Goal: Information Seeking & Learning: Learn about a topic

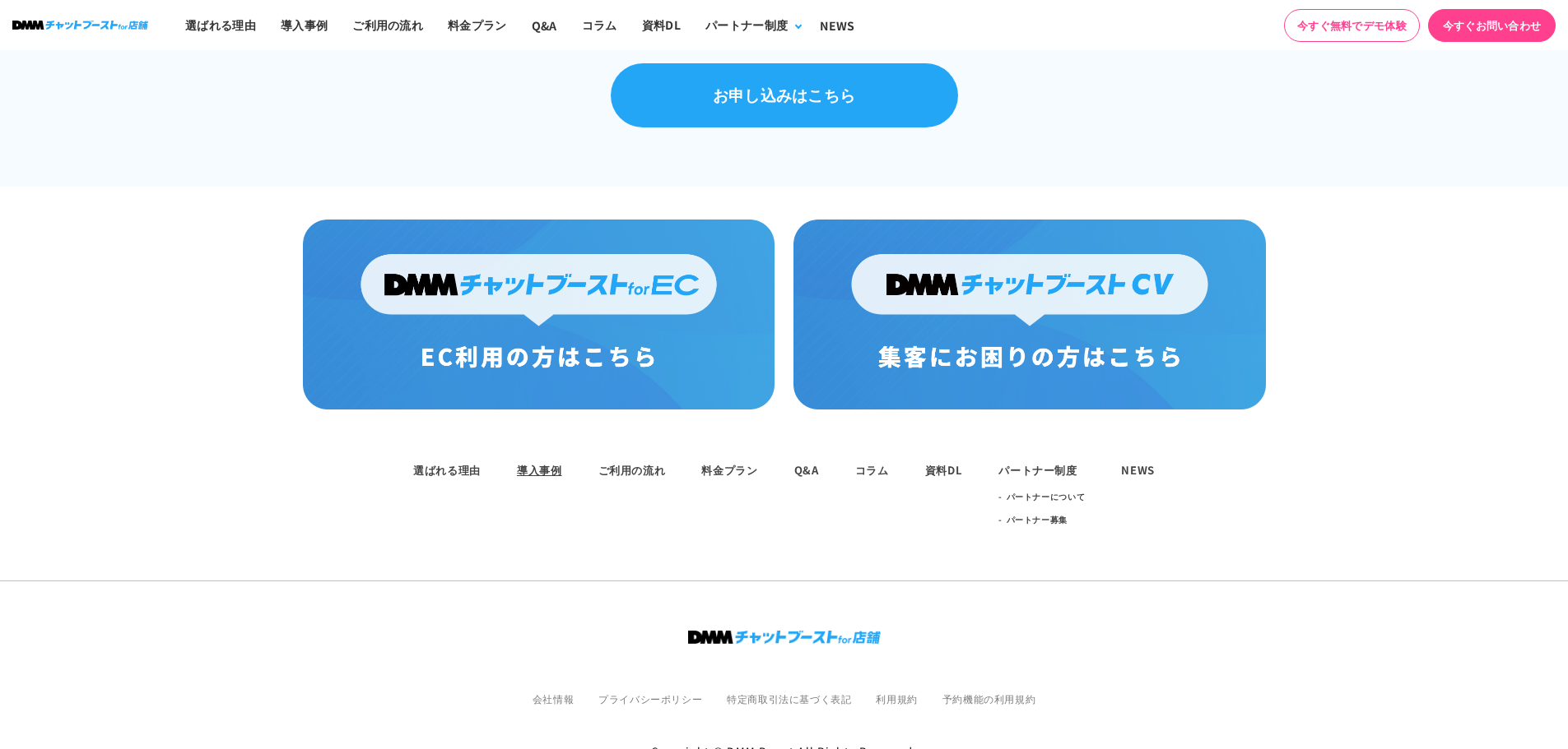
scroll to position [1184, 0]
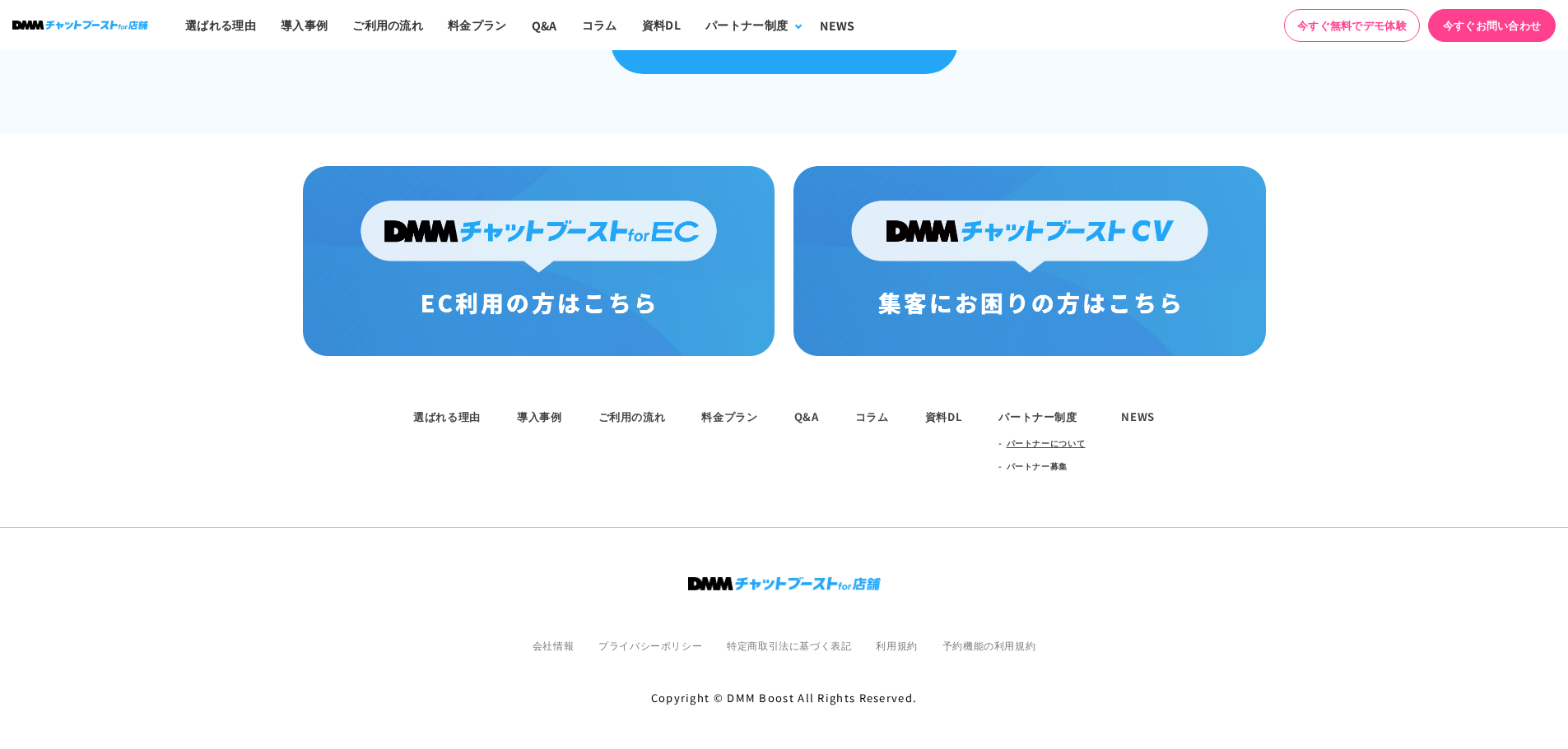
click at [1014, 439] on link "パートナーについて" at bounding box center [1046, 443] width 79 height 23
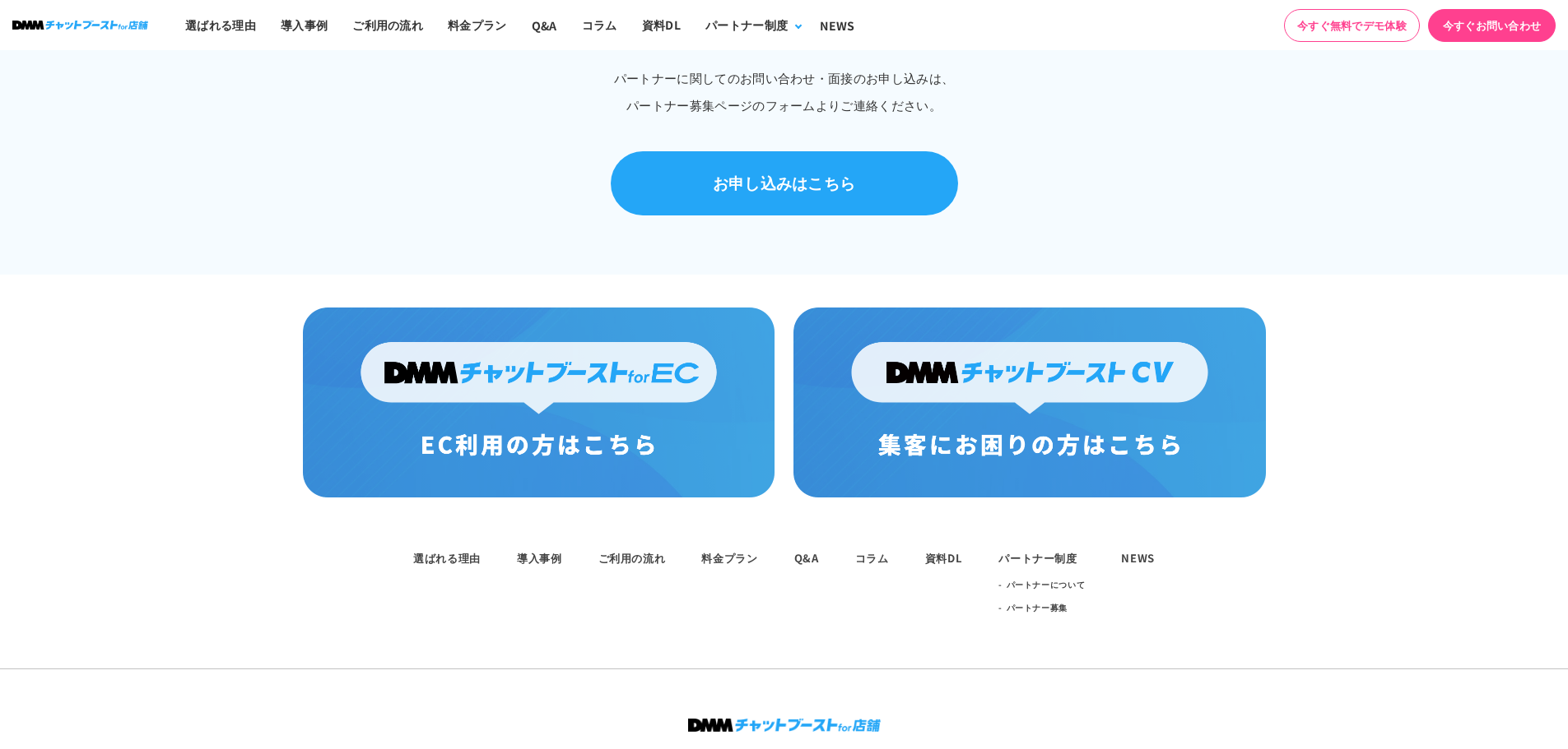
scroll to position [1070, 0]
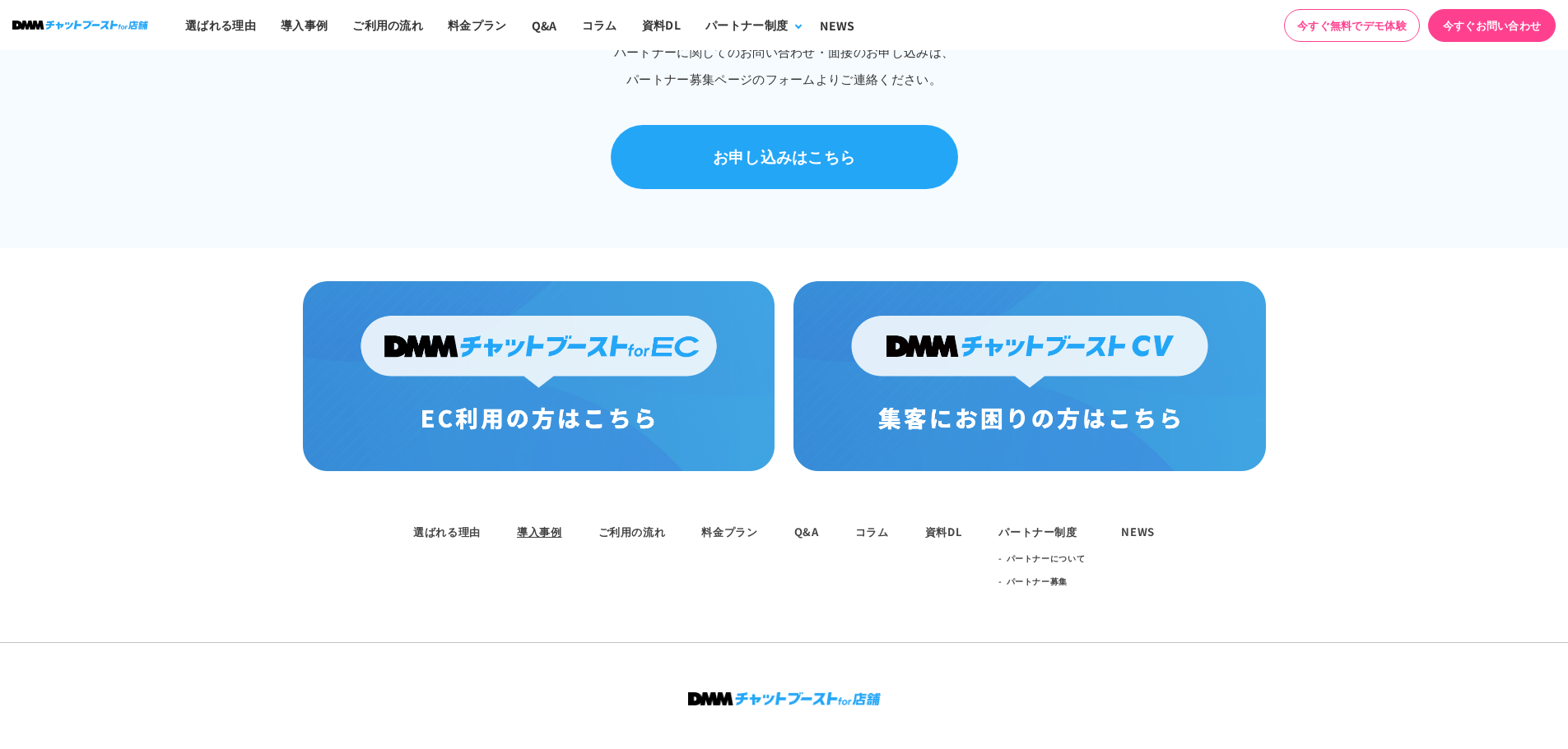
click at [548, 524] on link "導入事例" at bounding box center [539, 531] width 46 height 16
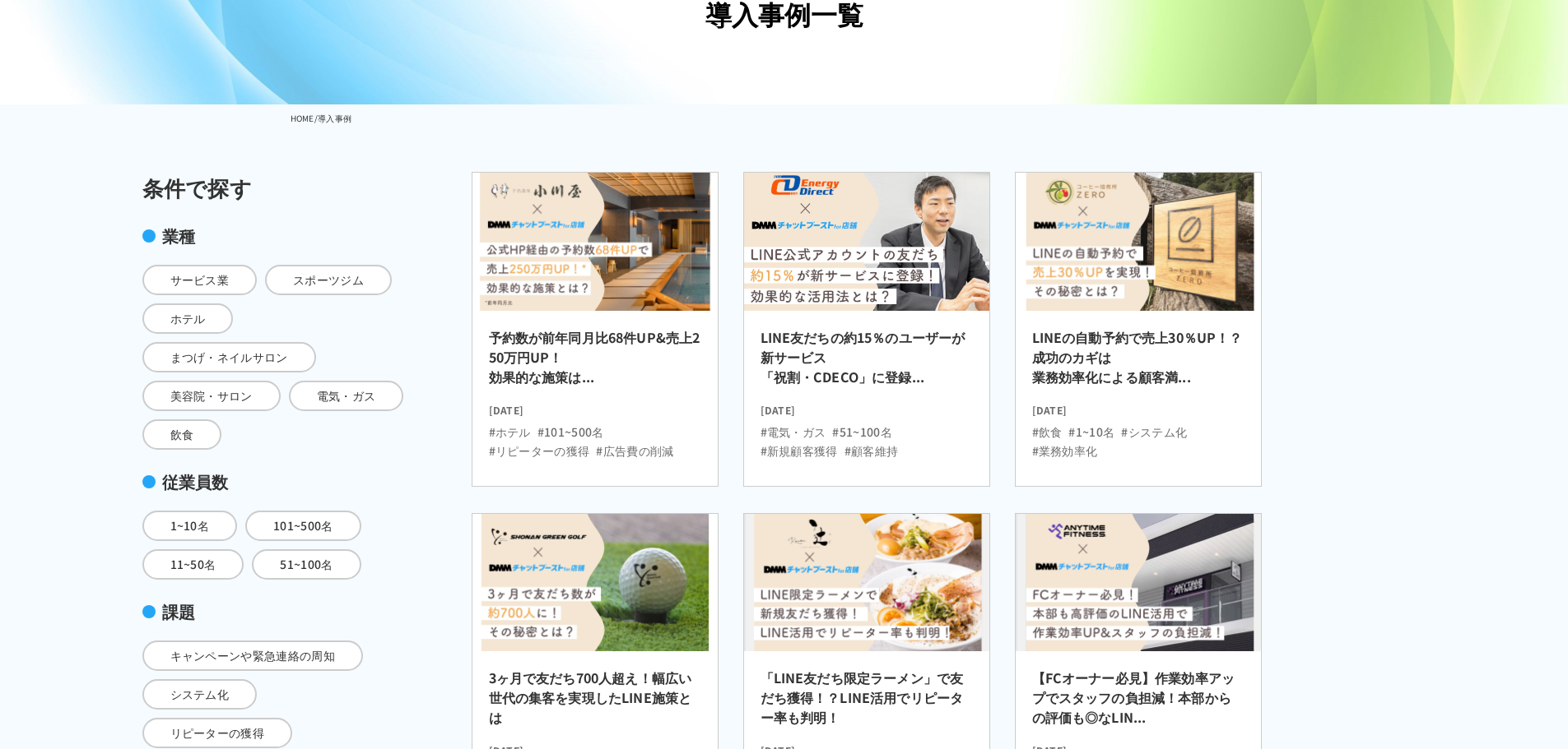
scroll to position [164, 0]
